Goal: Task Accomplishment & Management: Use online tool/utility

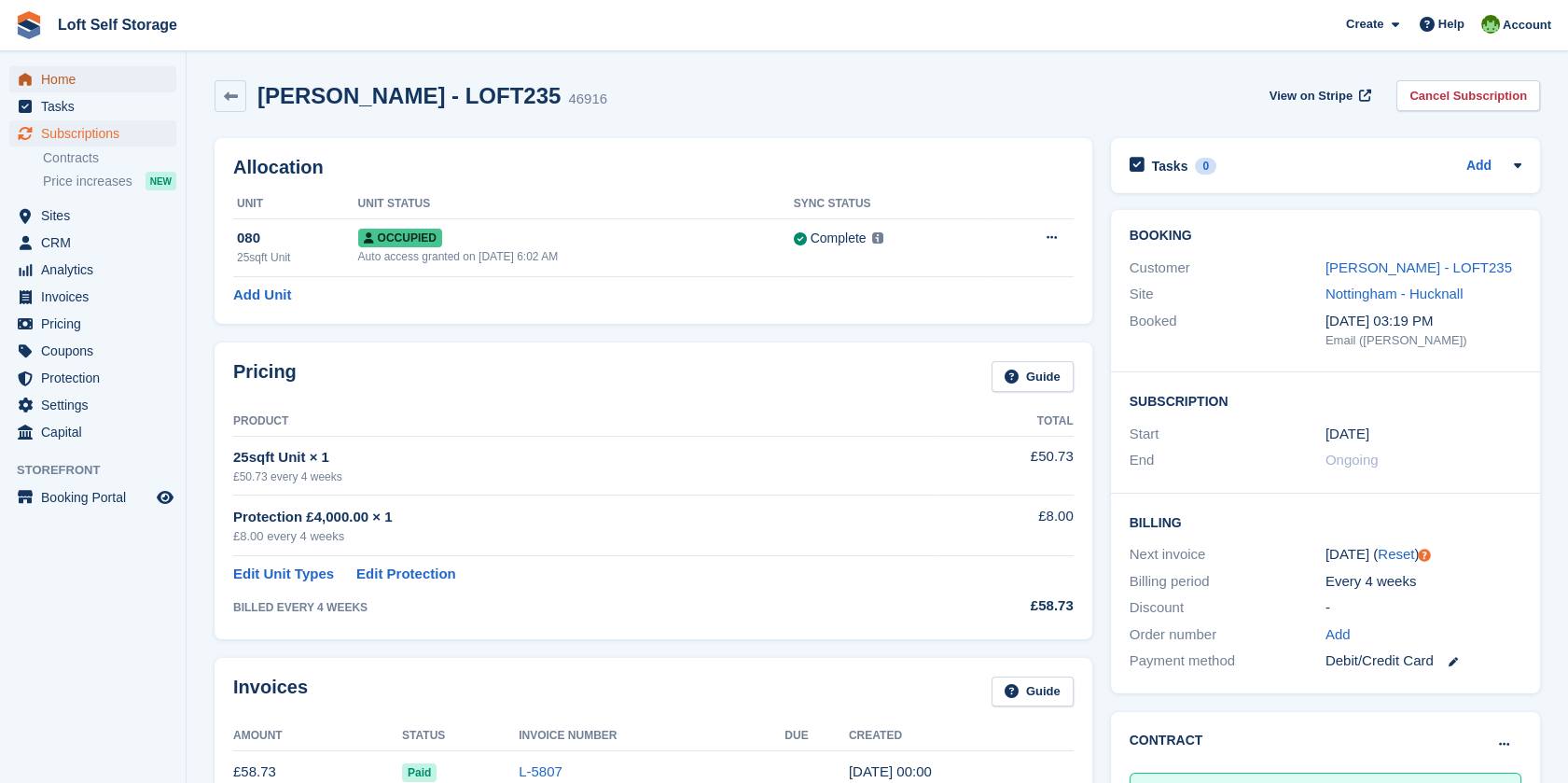
click at [73, 73] on span "Home" at bounding box center [97, 79] width 112 height 26
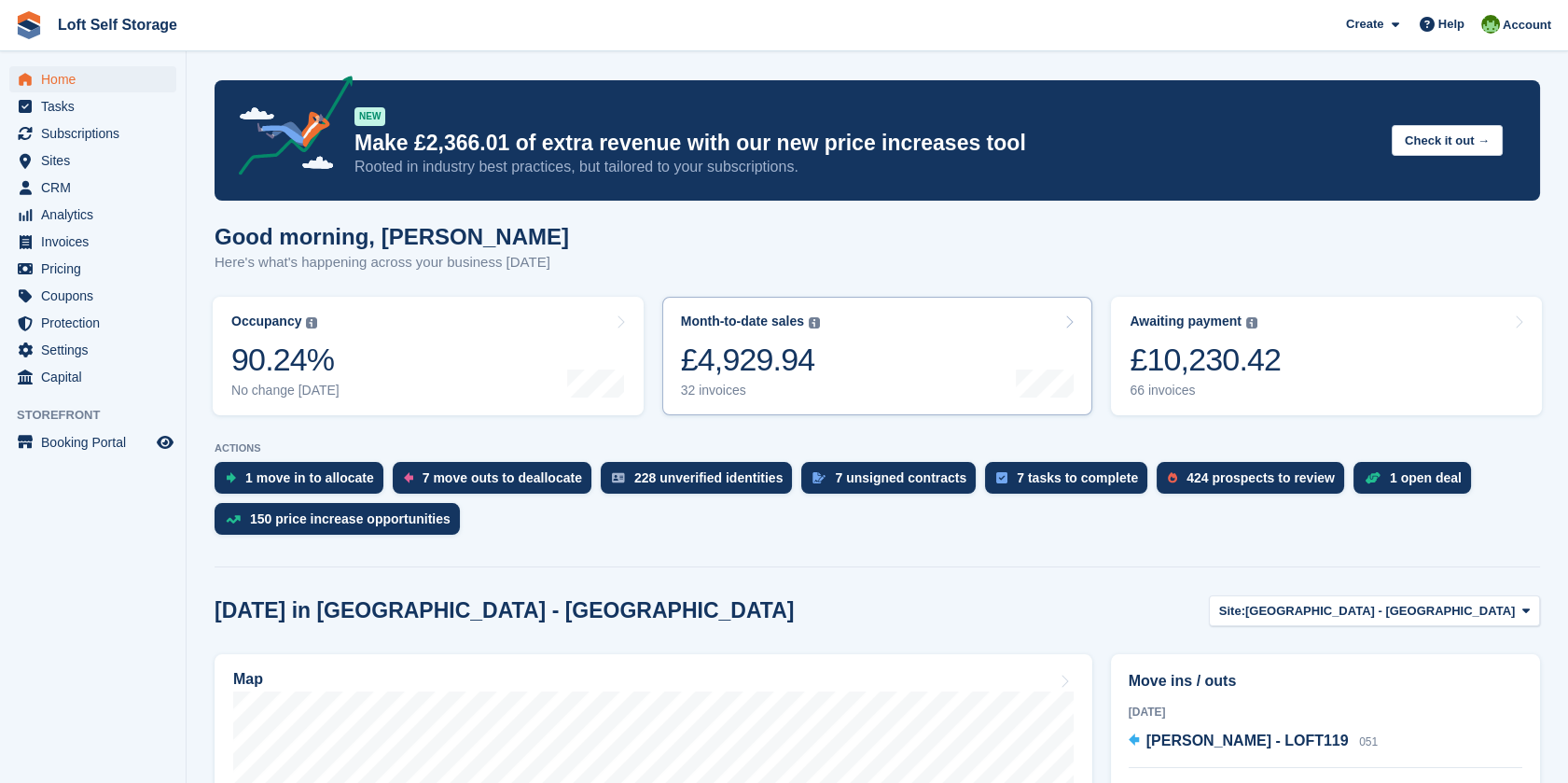
click at [775, 358] on div "£4,929.94" at bounding box center [750, 359] width 139 height 39
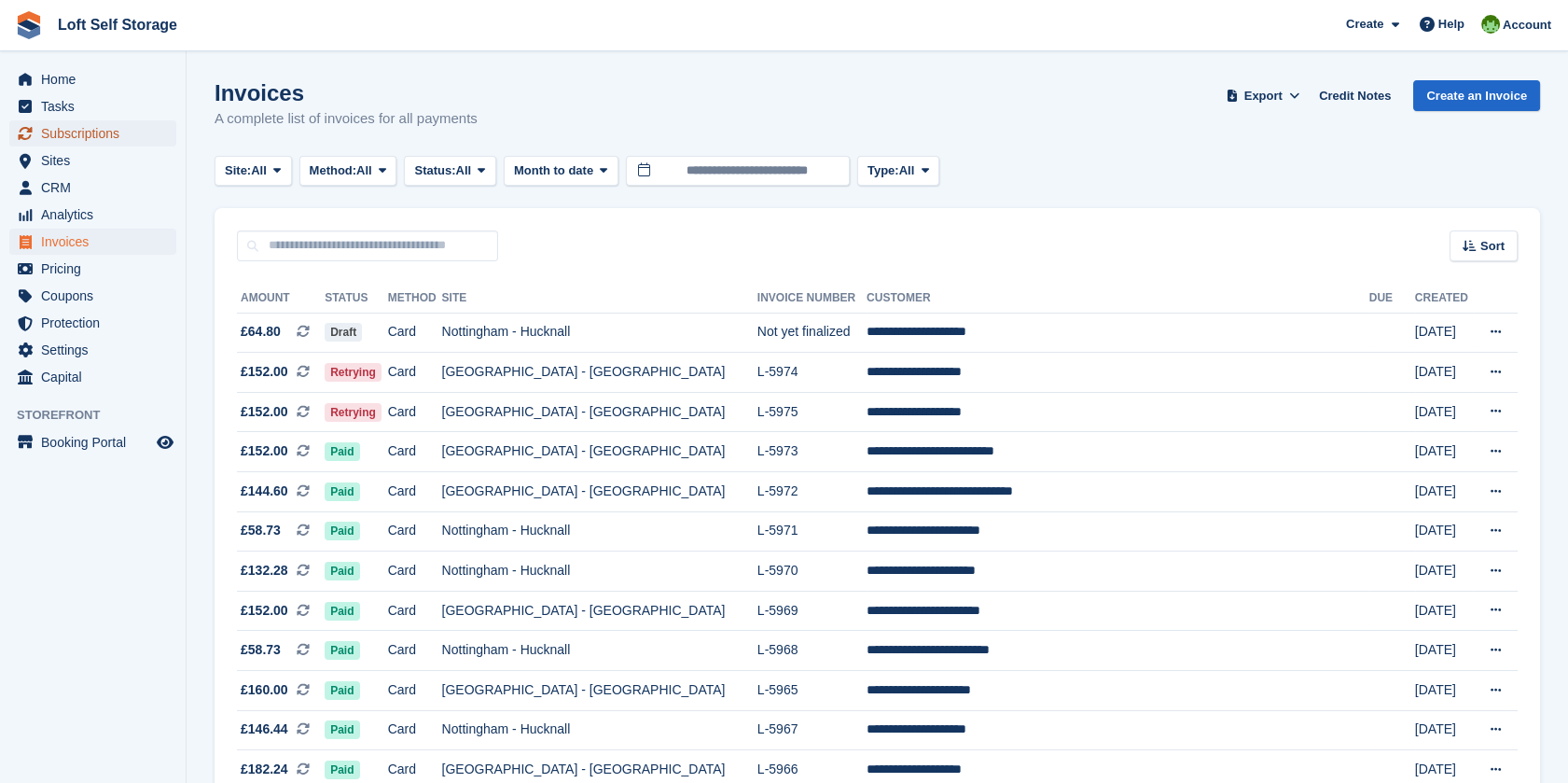
click at [74, 139] on span "Subscriptions" at bounding box center [97, 134] width 112 height 26
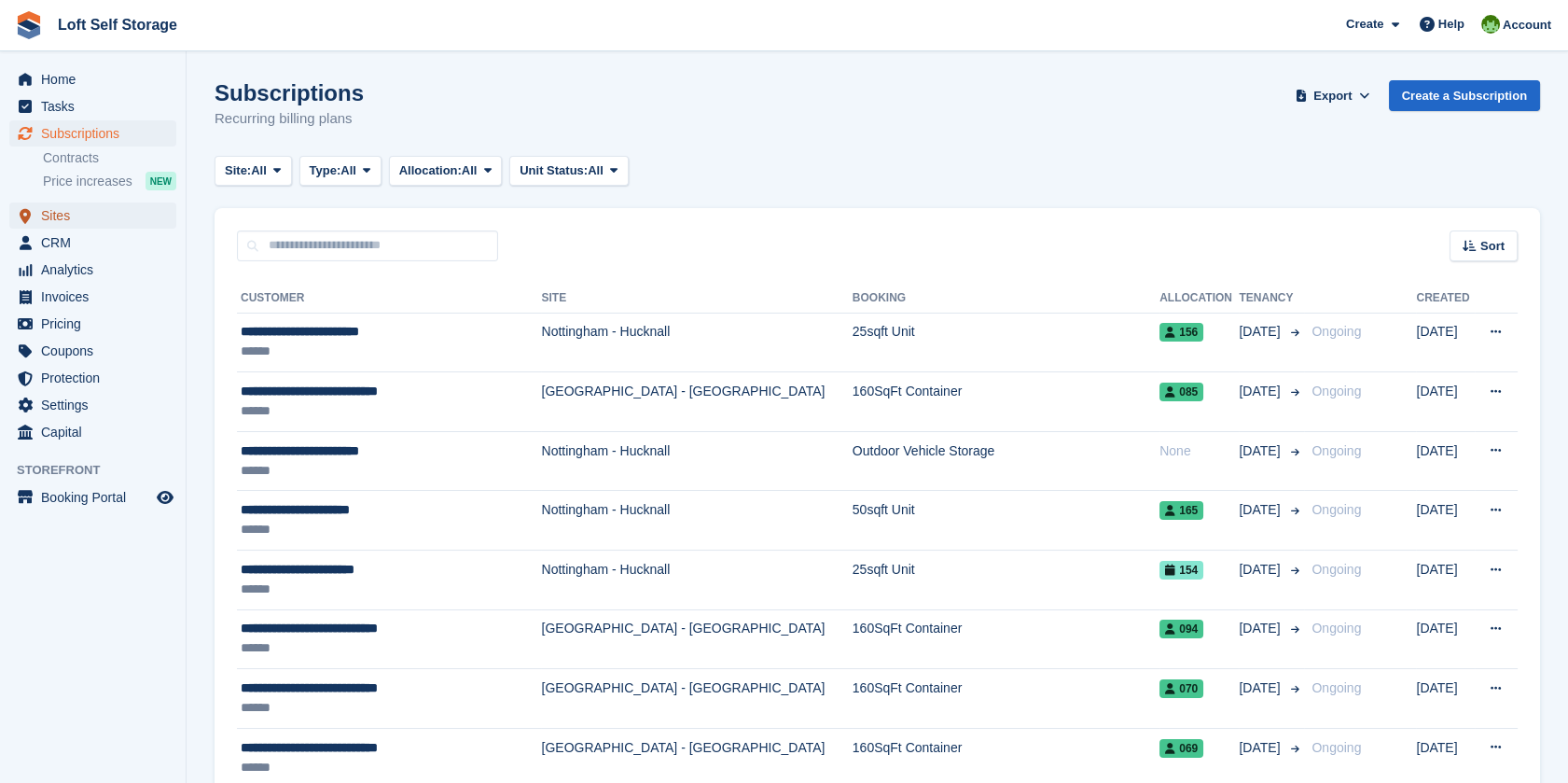
click at [65, 211] on span "Sites" at bounding box center [97, 216] width 112 height 26
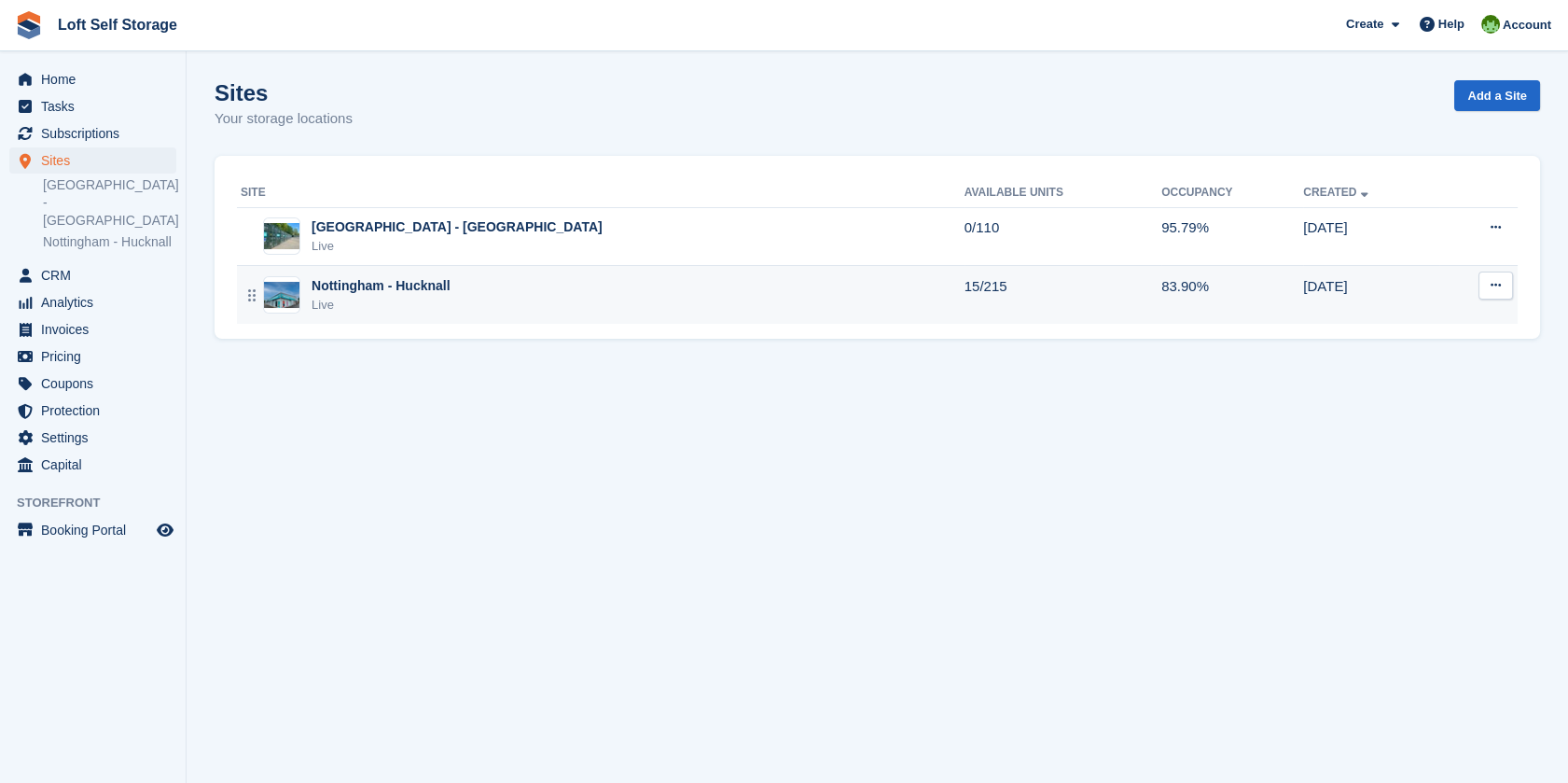
click at [452, 277] on div "Nottingham - Hucknall Live" at bounding box center [602, 295] width 724 height 39
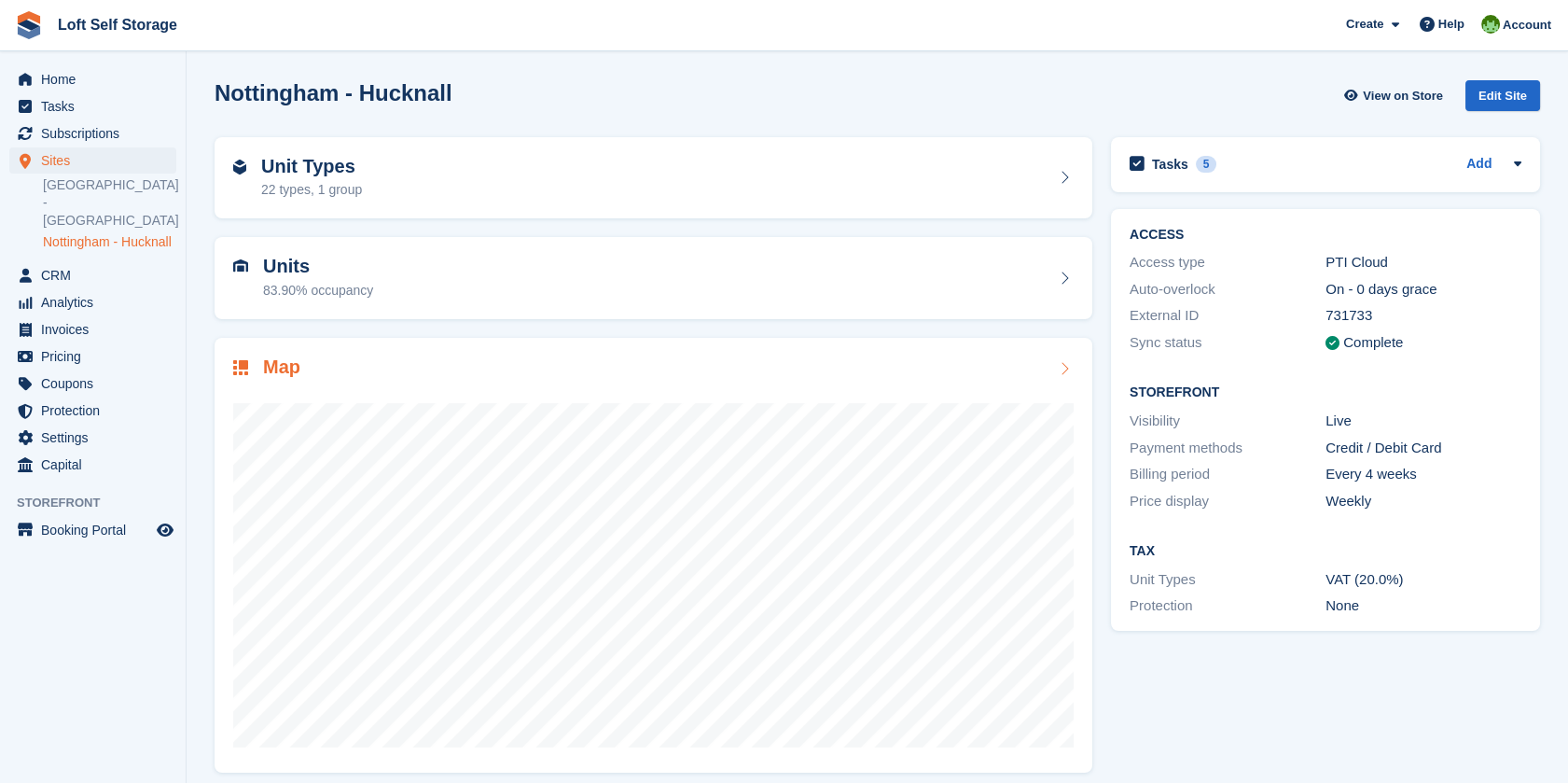
scroll to position [13, 0]
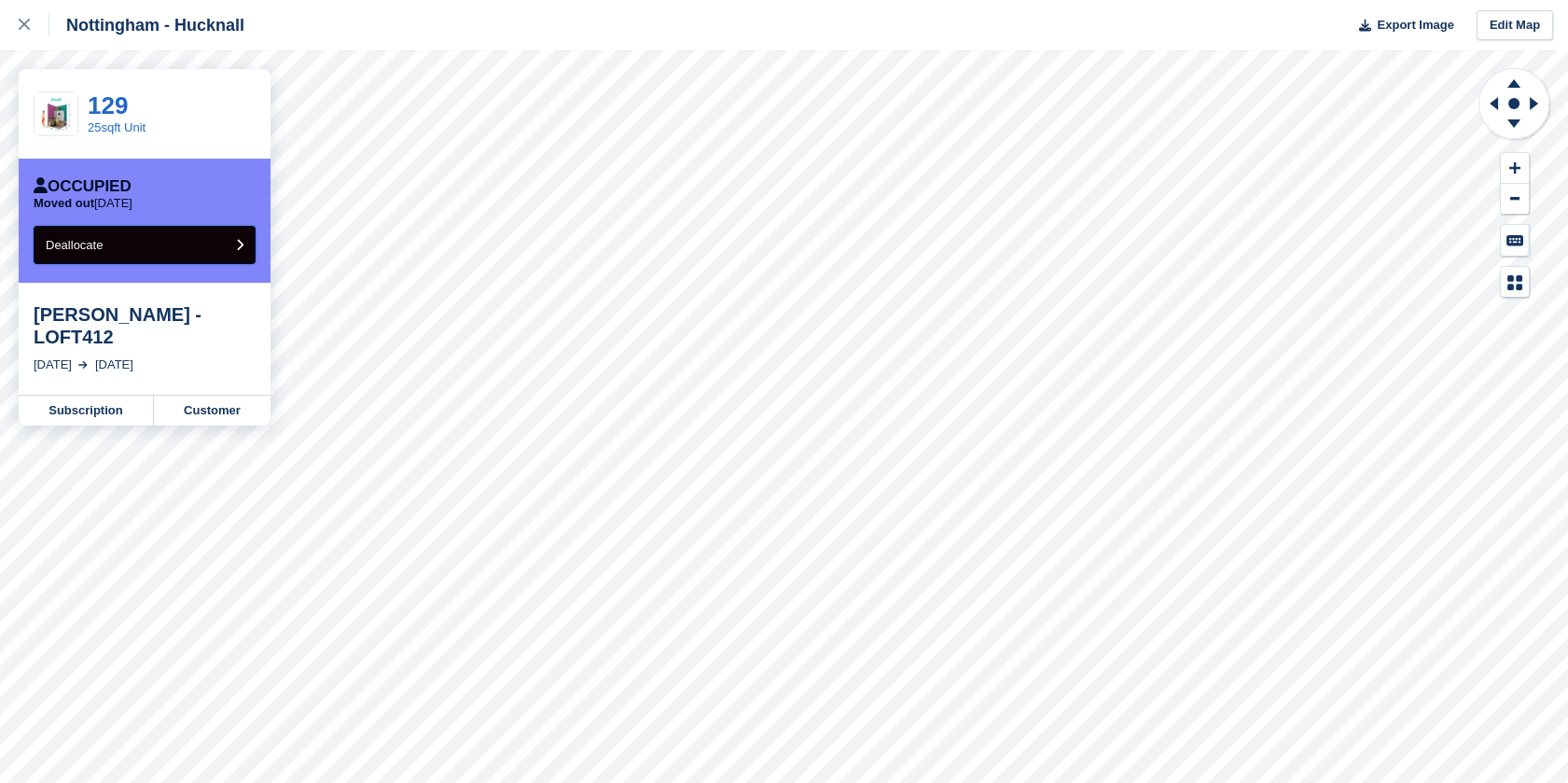
click at [138, 255] on button "Deallocate" at bounding box center [145, 244] width 223 height 39
